Goal: Check status

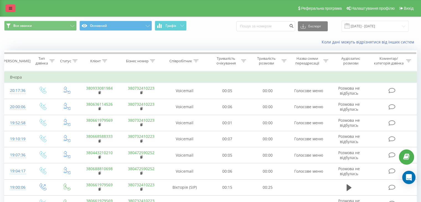
click at [11, 10] on icon at bounding box center [10, 8] width 3 height 4
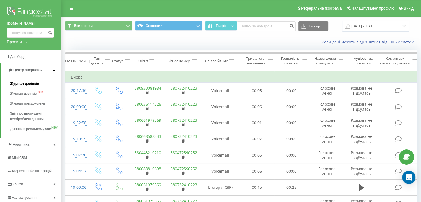
click at [30, 82] on span "Журнал дзвінків" at bounding box center [24, 84] width 29 height 6
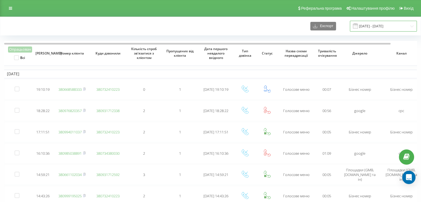
click at [365, 25] on input "[DATE] - [DATE]" at bounding box center [383, 26] width 67 height 11
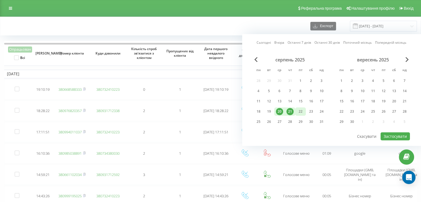
click at [302, 112] on div "22" at bounding box center [300, 111] width 7 height 7
click at [289, 111] on div "21" at bounding box center [289, 111] width 7 height 7
click at [387, 132] on button "Застосувати" at bounding box center [394, 136] width 29 height 8
type input "[DATE] - [DATE]"
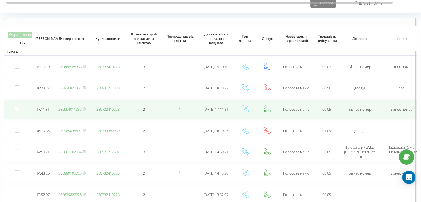
scroll to position [55, 0]
